Goal: Use online tool/utility: Utilize a website feature to perform a specific function

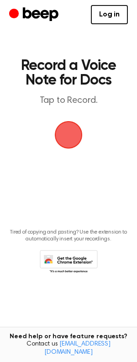
click at [71, 138] on span "button" at bounding box center [69, 135] width 26 height 26
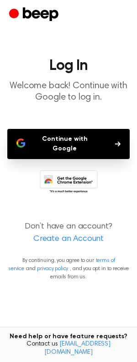
click at [92, 140] on button "Continue with Google" at bounding box center [68, 144] width 123 height 30
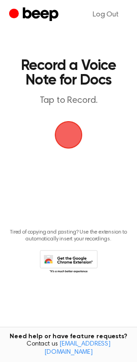
click at [70, 134] on span "button" at bounding box center [69, 135] width 28 height 28
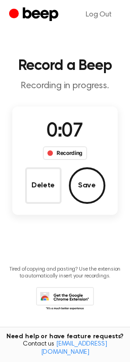
click at [92, 191] on button "Save" at bounding box center [87, 185] width 37 height 37
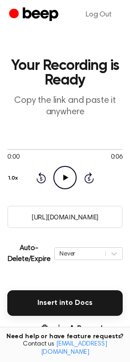
click at [67, 179] on icon "Play Audio" at bounding box center [65, 177] width 23 height 23
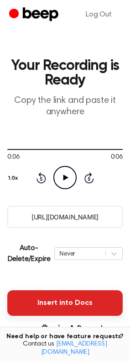
click at [86, 308] on button "Insert into Docs" at bounding box center [65, 304] width 116 height 26
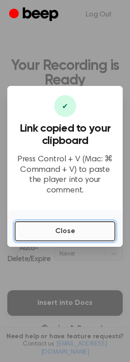
click at [83, 226] on button "Close" at bounding box center [65, 231] width 101 height 20
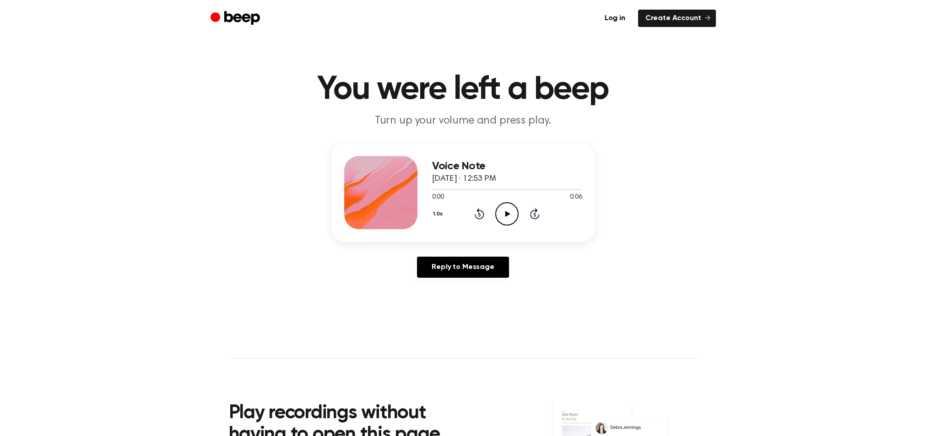
click at [510, 215] on icon "Play Audio" at bounding box center [506, 213] width 23 height 23
